Goal: Task Accomplishment & Management: Use online tool/utility

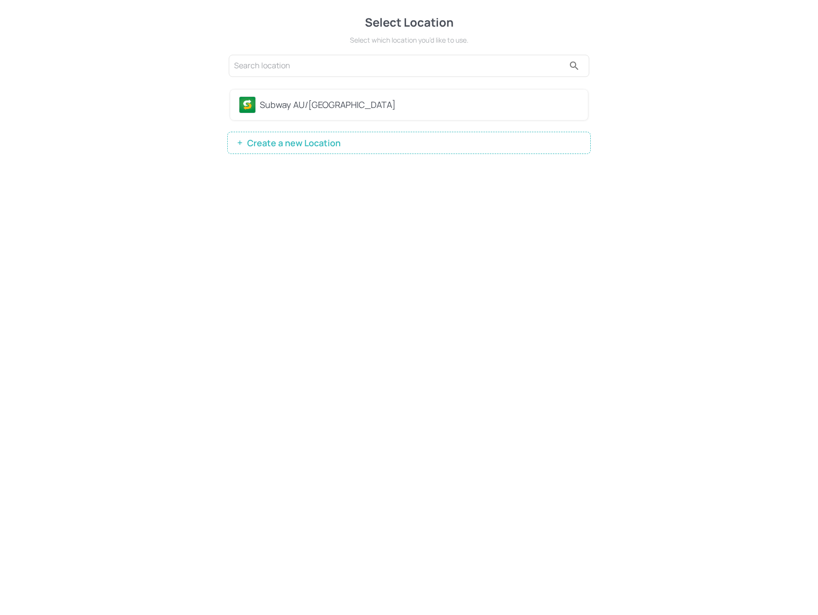
click at [356, 119] on div "Subway AU/[GEOGRAPHIC_DATA]" at bounding box center [409, 105] width 358 height 31
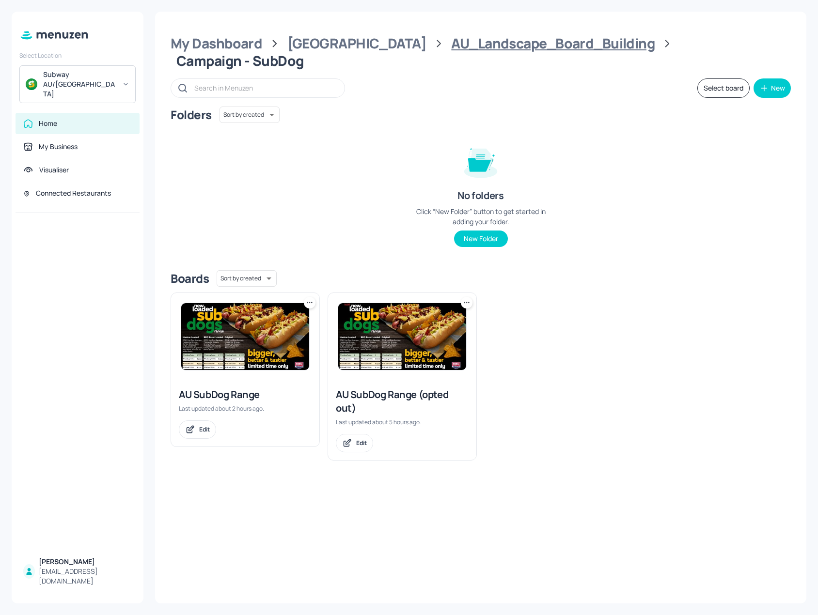
click at [451, 49] on div "AU_Landscape_Board_Building" at bounding box center [552, 43] width 203 height 17
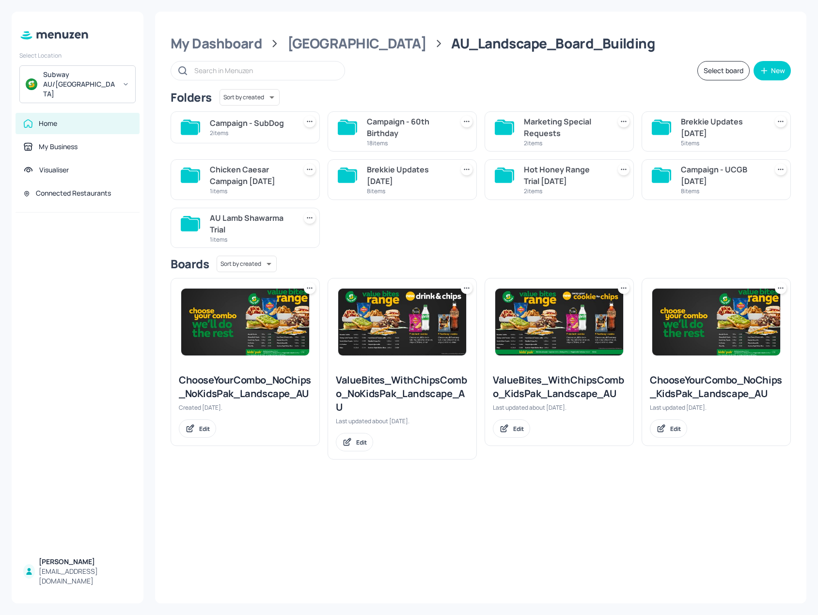
click at [383, 139] on div "18 items" at bounding box center [408, 143] width 82 height 8
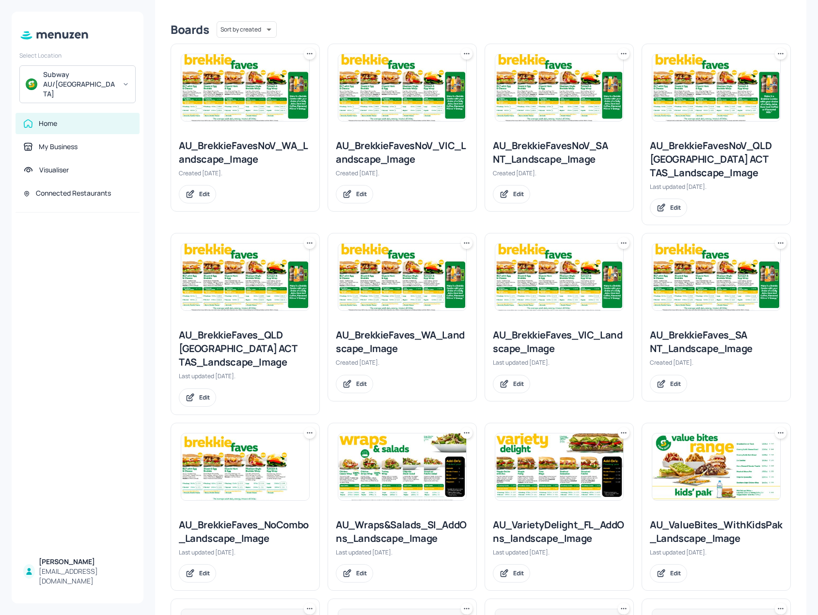
scroll to position [291, 0]
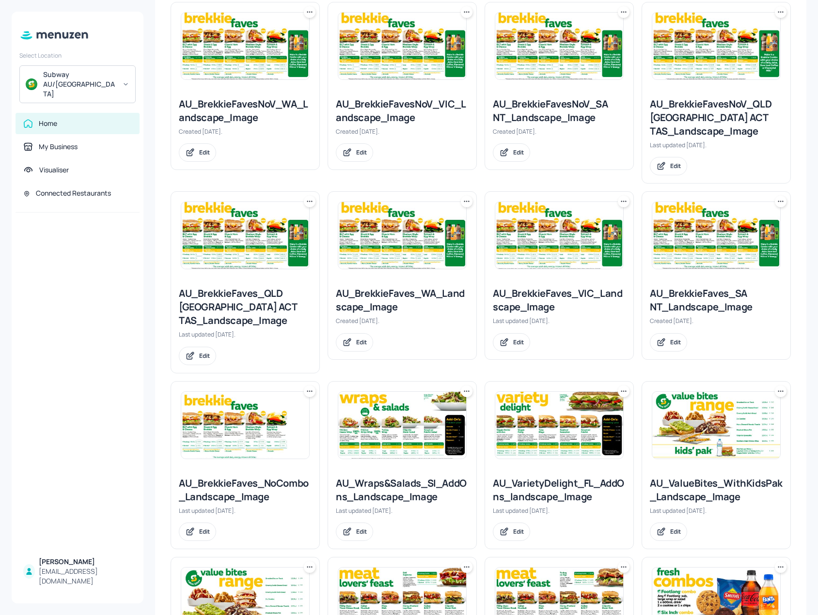
click at [584, 392] on img at bounding box center [559, 425] width 128 height 67
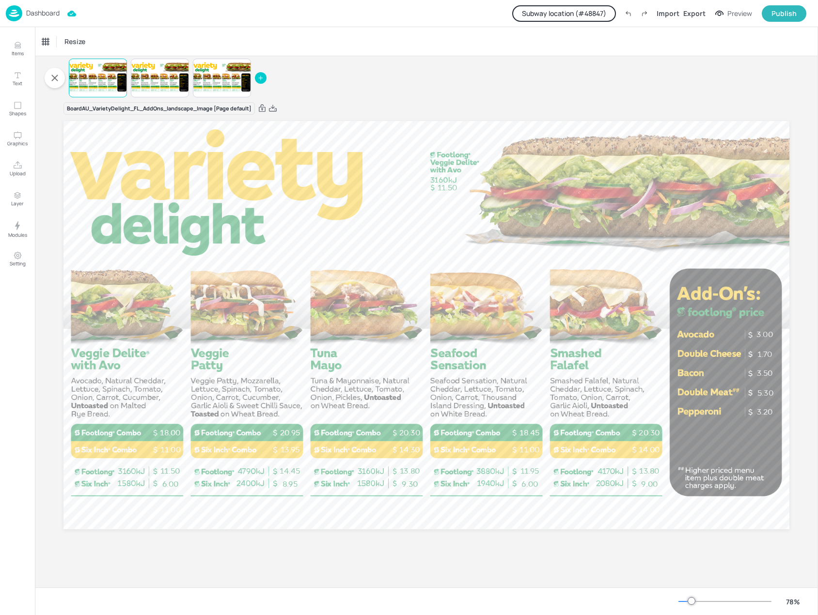
click at [592, 3] on div "Dashboard Subway location (# 48847 ) Import Export Preview Publish" at bounding box center [406, 13] width 800 height 27
click at [594, 10] on button "Subway location (# 48847 )" at bounding box center [564, 13] width 104 height 16
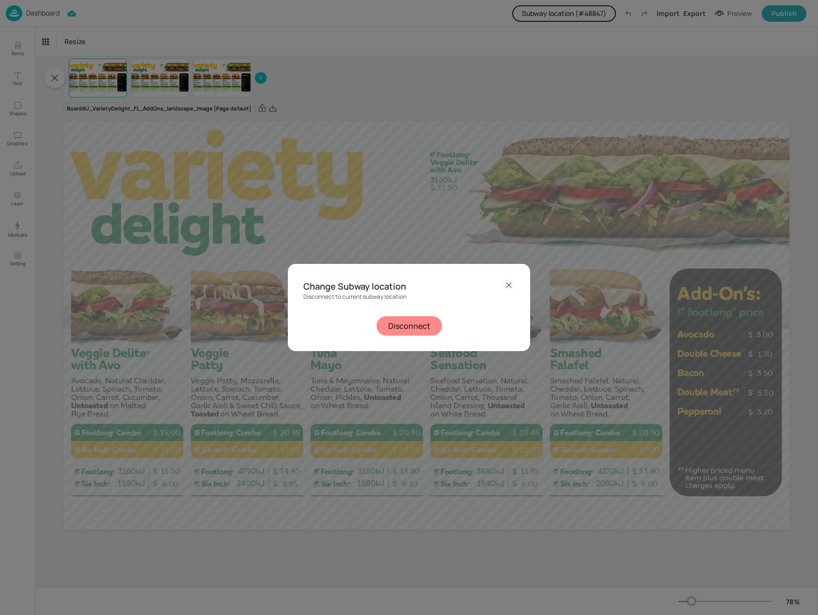
click at [431, 323] on button "Disconnect" at bounding box center [408, 325] width 65 height 19
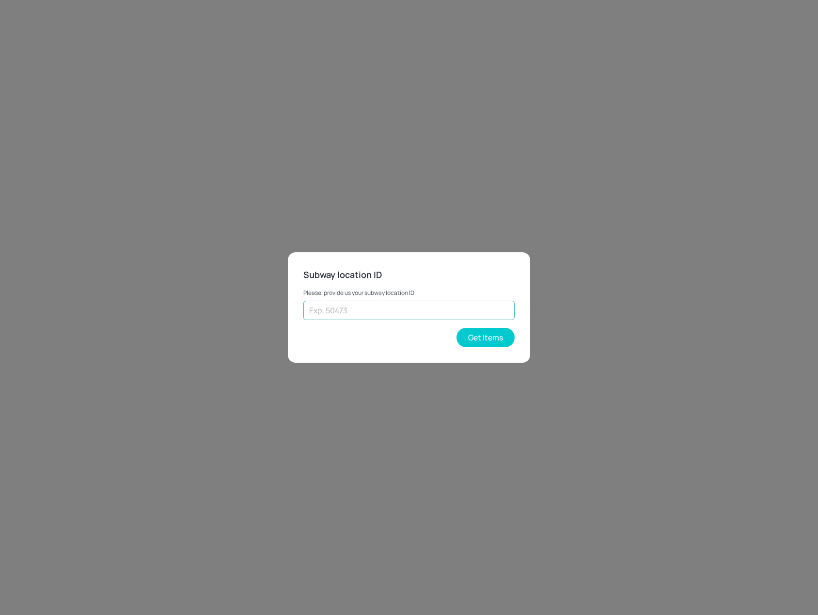
click at [387, 305] on input "text" at bounding box center [408, 310] width 211 height 19
type input "73374"
click at [485, 342] on button "Get Items" at bounding box center [485, 337] width 58 height 19
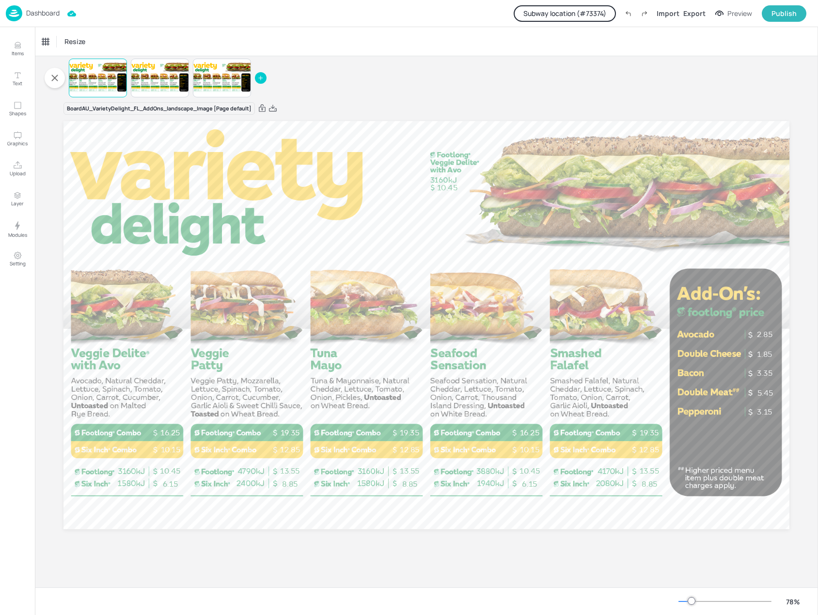
click at [47, 5] on div "Dashboard" at bounding box center [33, 13] width 54 height 16
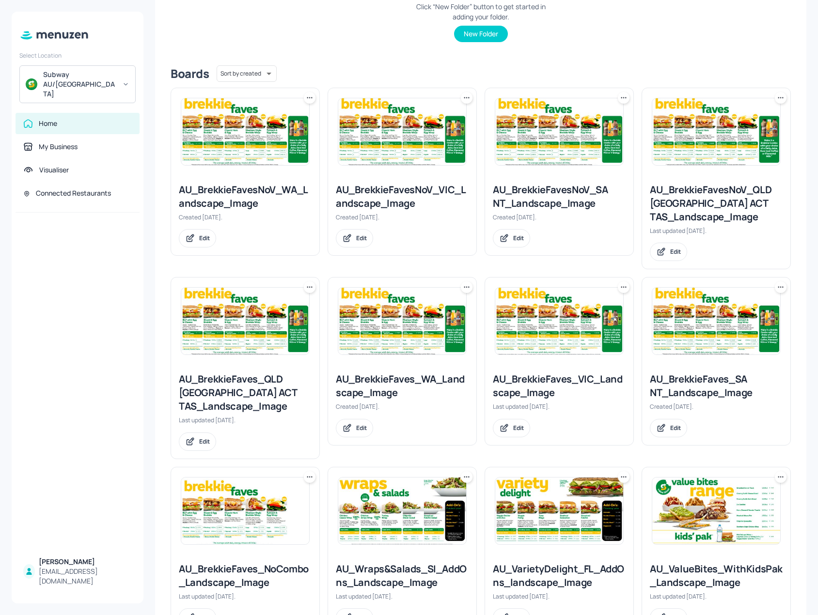
scroll to position [242, 0]
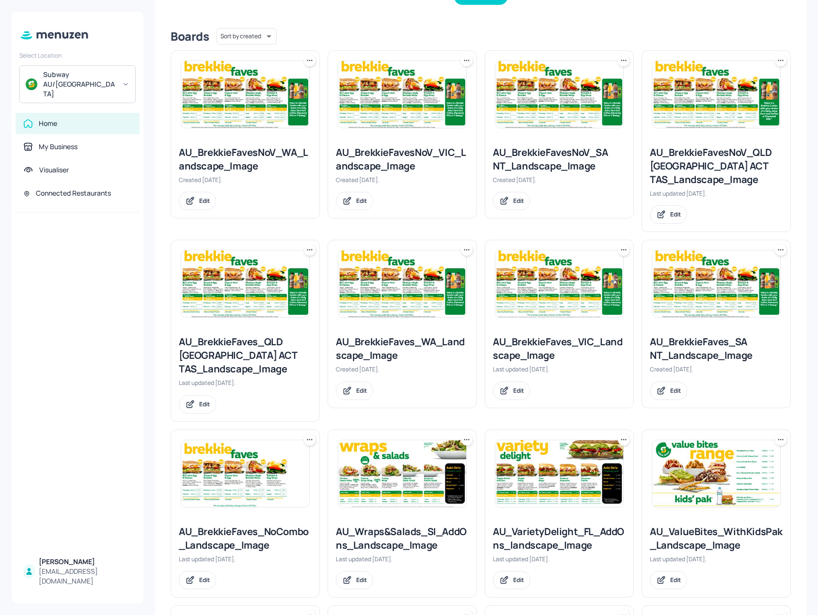
click at [423, 447] on img at bounding box center [402, 473] width 128 height 67
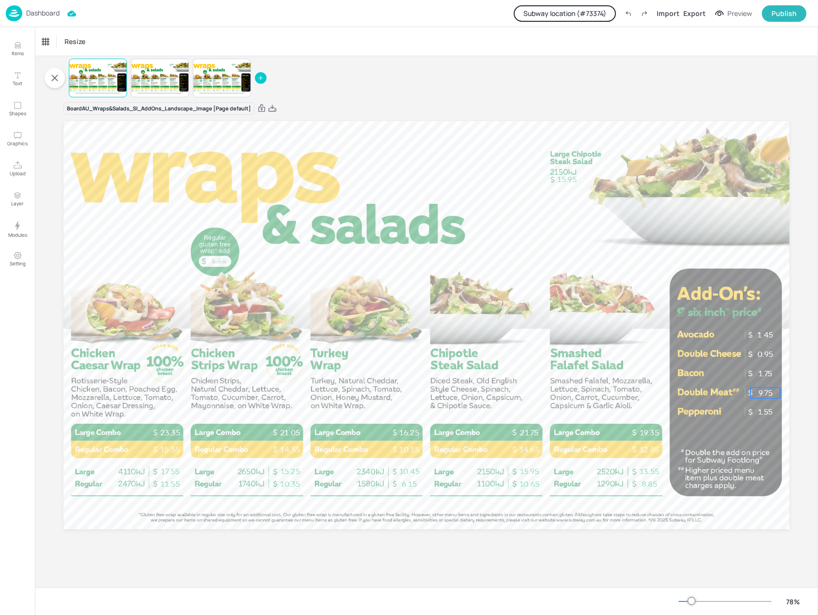
click at [766, 390] on p "9.75" at bounding box center [765, 393] width 30 height 11
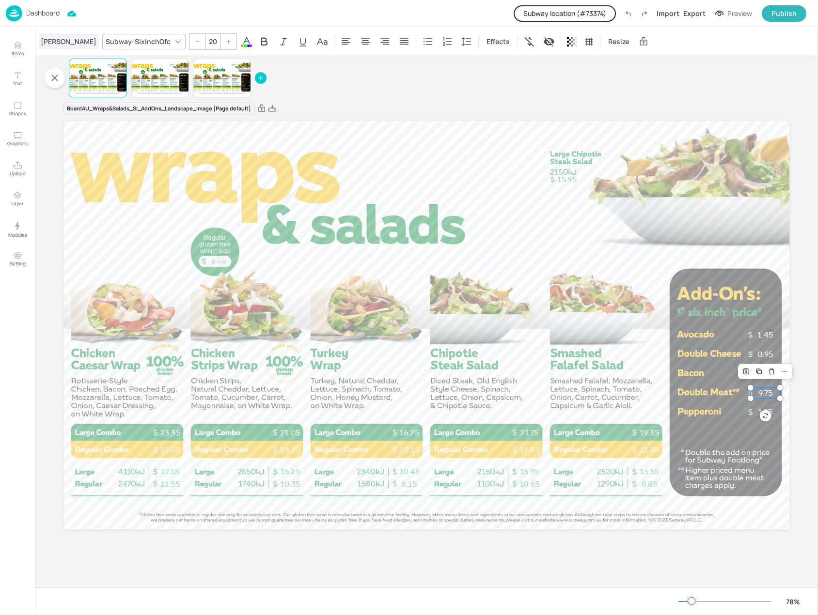
click at [60, 38] on div "[PERSON_NAME]" at bounding box center [69, 42] width 60 height 16
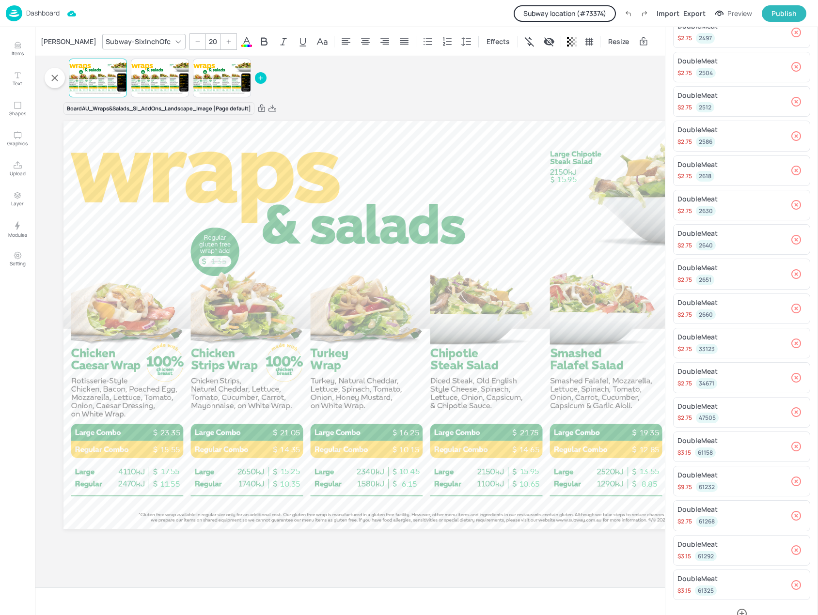
scroll to position [223, 0]
